Goal: Navigation & Orientation: Find specific page/section

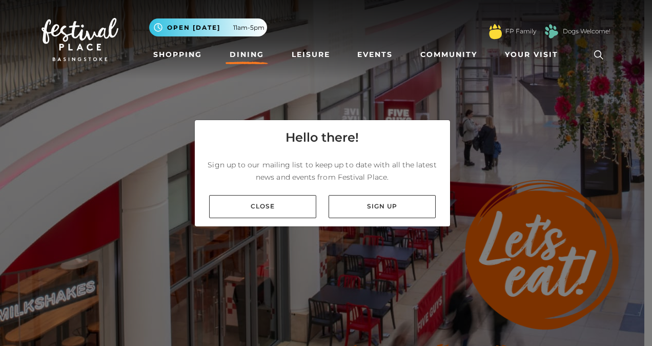
click at [278, 194] on div "Close Sign up" at bounding box center [322, 206] width 255 height 39
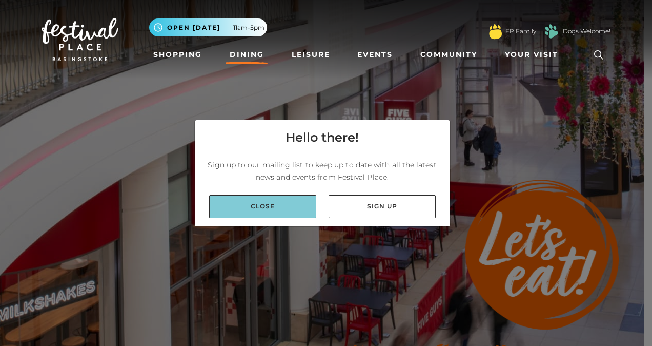
click at [276, 208] on link "Close" at bounding box center [262, 206] width 107 height 23
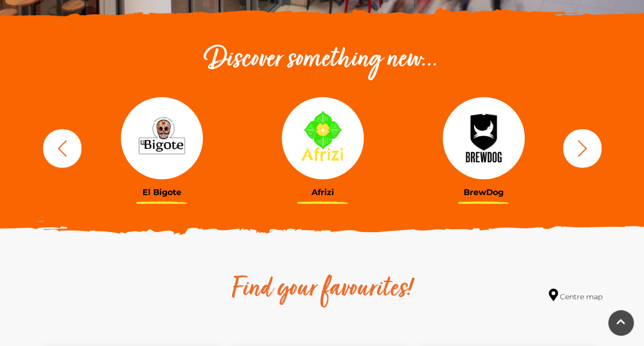
scroll to position [336, 0]
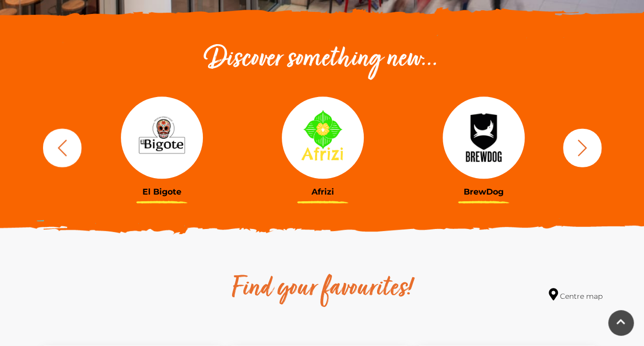
click at [589, 148] on icon "button" at bounding box center [582, 147] width 19 height 19
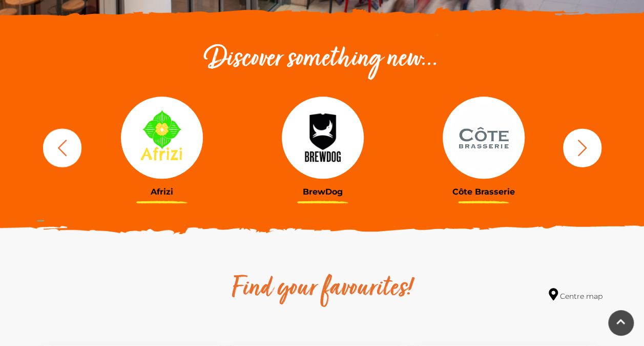
click at [589, 148] on icon "button" at bounding box center [582, 147] width 19 height 19
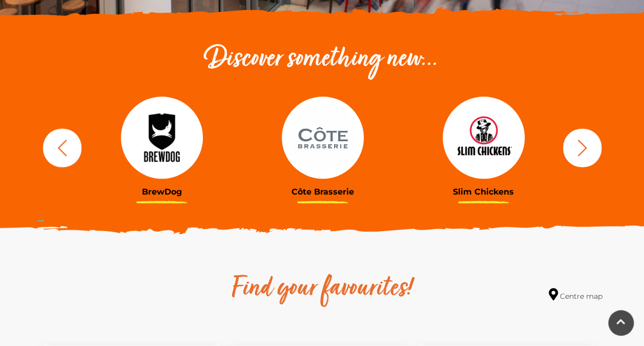
click at [589, 148] on icon "button" at bounding box center [582, 147] width 19 height 19
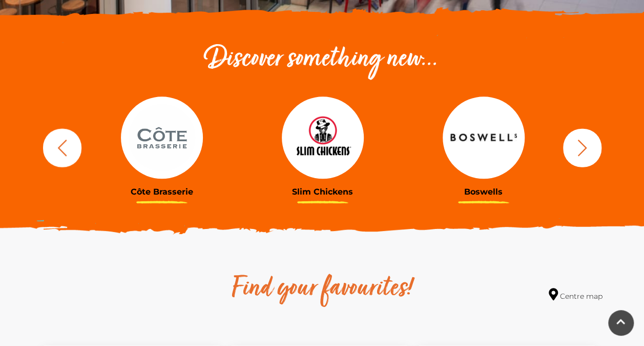
click at [571, 150] on button "button" at bounding box center [582, 147] width 38 height 38
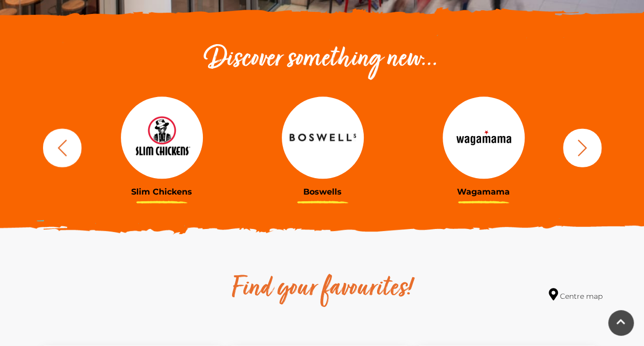
click at [571, 150] on button "button" at bounding box center [582, 147] width 38 height 38
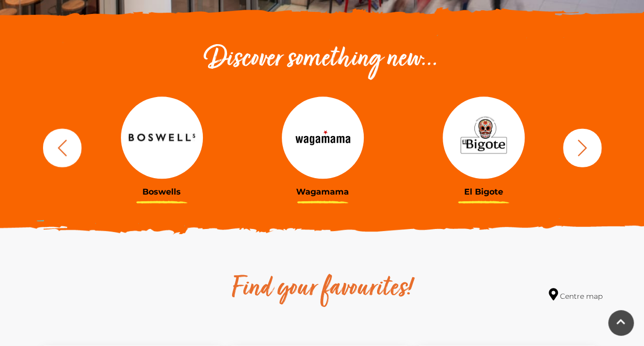
click at [571, 150] on button "button" at bounding box center [582, 147] width 38 height 38
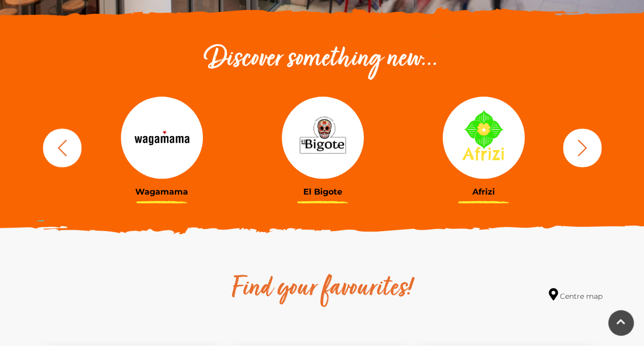
click at [571, 150] on button "button" at bounding box center [582, 147] width 38 height 38
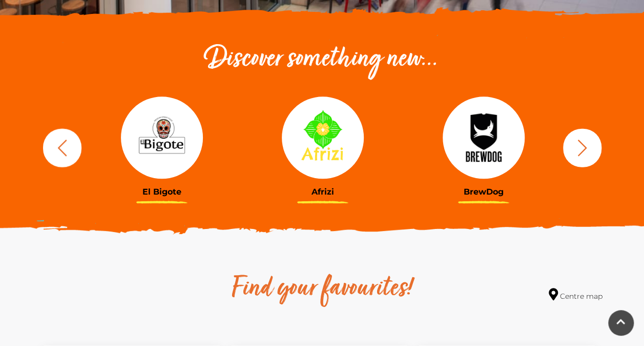
click at [571, 150] on button "button" at bounding box center [582, 147] width 38 height 38
click at [592, 147] on button "button" at bounding box center [582, 147] width 38 height 38
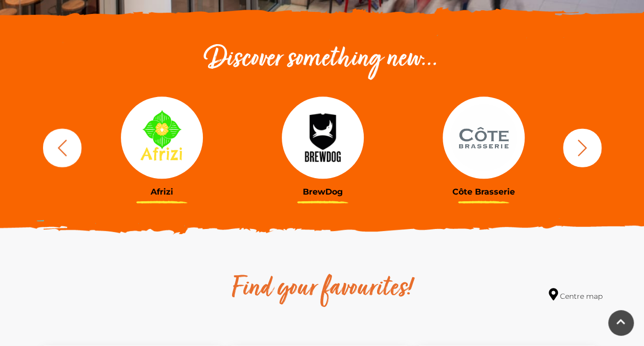
click at [592, 147] on button "button" at bounding box center [582, 147] width 38 height 38
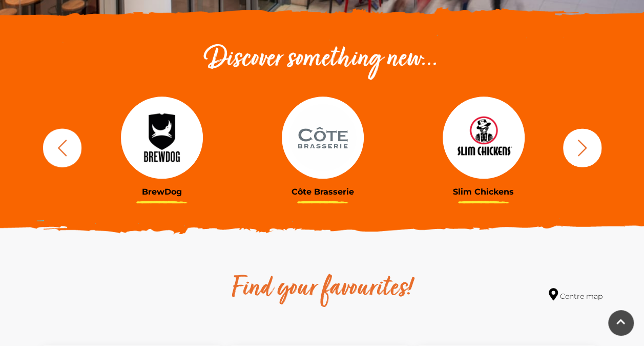
click at [592, 147] on button "button" at bounding box center [582, 147] width 38 height 38
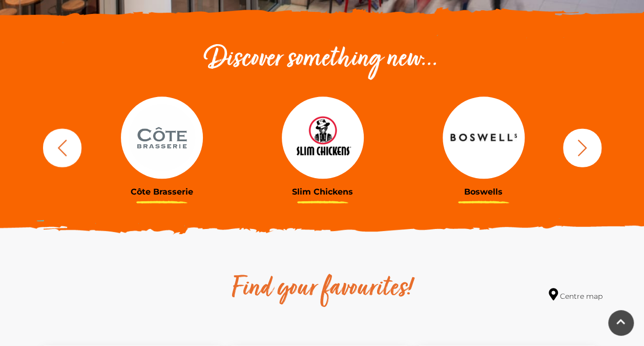
click at [592, 147] on button "button" at bounding box center [582, 147] width 38 height 38
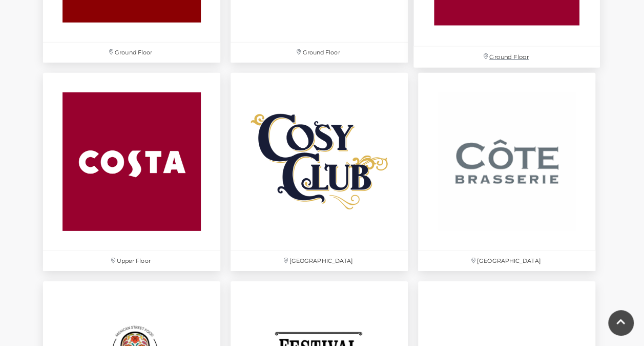
scroll to position [1441, 0]
